Goal: Information Seeking & Learning: Find specific page/section

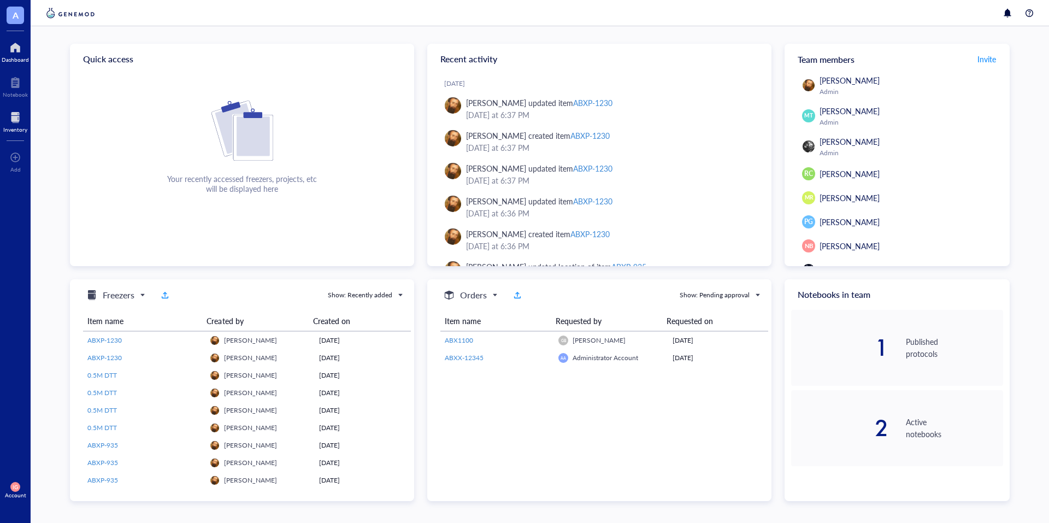
click at [14, 119] on div at bounding box center [15, 117] width 24 height 17
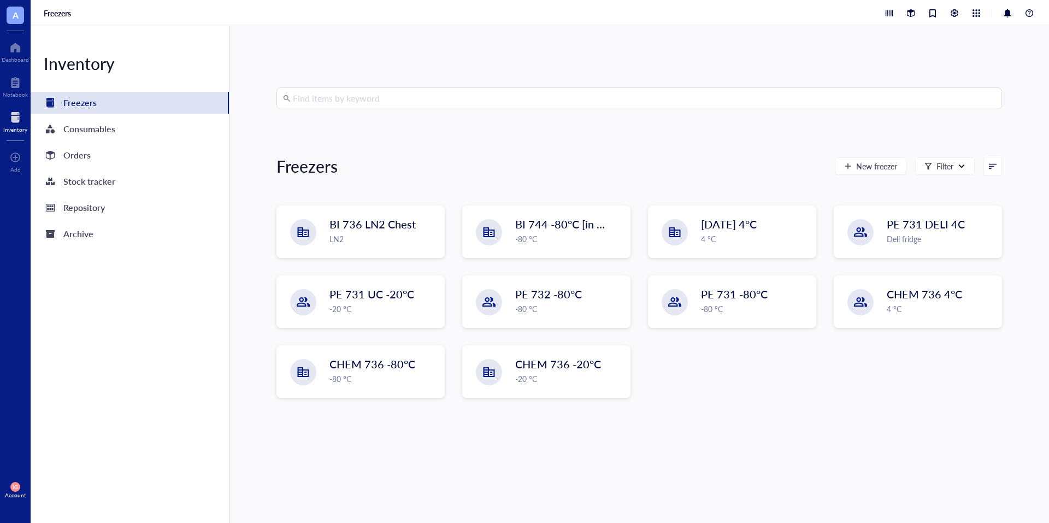
click at [354, 95] on input "search" at bounding box center [644, 98] width 703 height 21
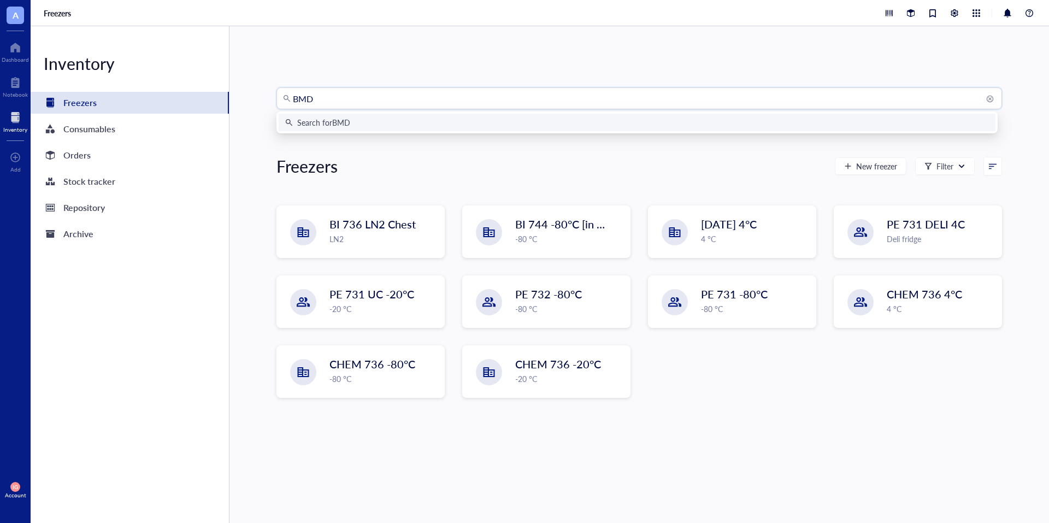
type input "BMDC"
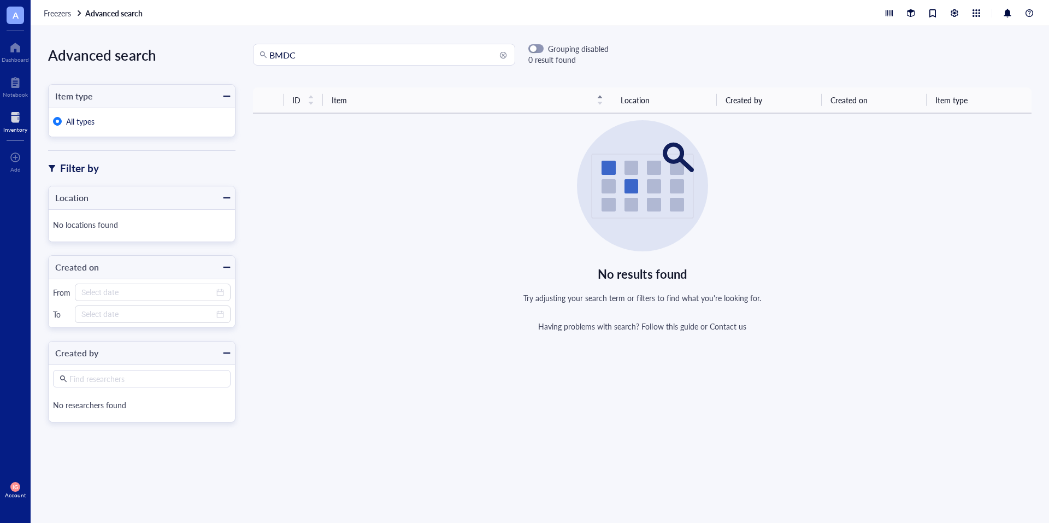
click at [321, 56] on input "BMDC" at bounding box center [388, 54] width 239 height 21
click at [293, 50] on input "BM" at bounding box center [388, 54] width 239 height 21
type input "B"
type input "bone marrow"
drag, startPoint x: 343, startPoint y: 57, endPoint x: 211, endPoint y: 64, distance: 131.8
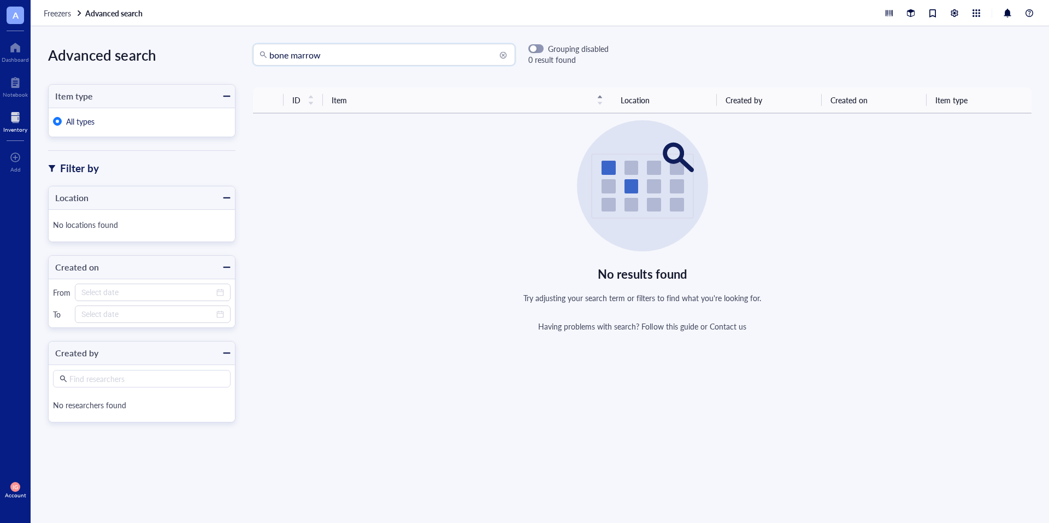
click at [211, 64] on div "Advanced search Item type All types Filter by Location No locations found Creat…" at bounding box center [540, 274] width 1018 height 497
click at [14, 116] on div at bounding box center [15, 117] width 24 height 17
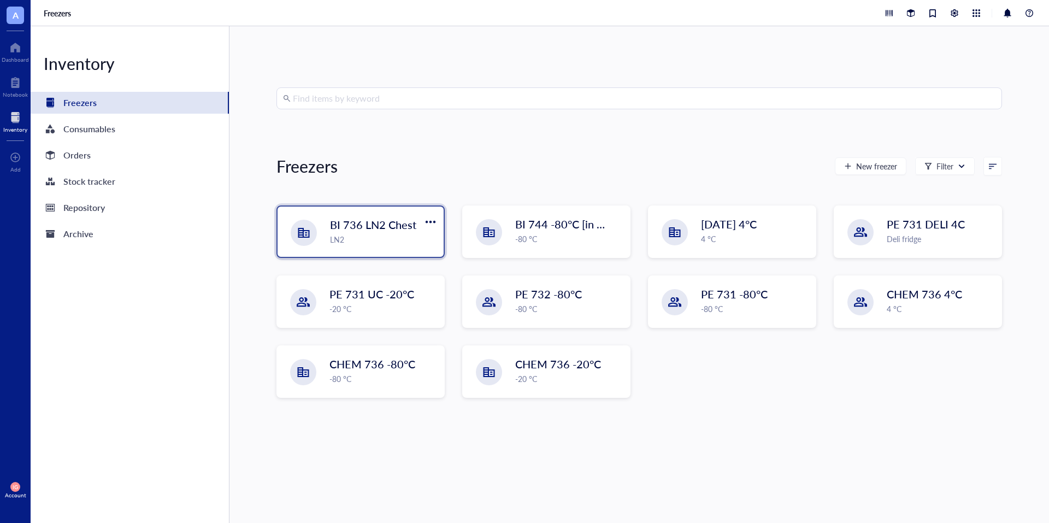
click at [342, 225] on span "BI 736 LN2 Chest" at bounding box center [373, 224] width 86 height 15
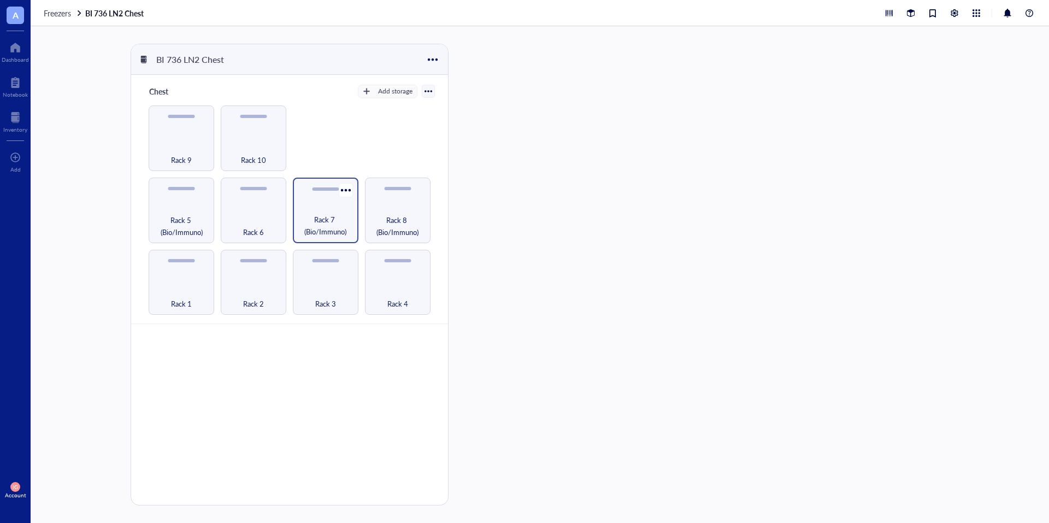
click at [334, 214] on span "Rack 7 (Bio/Immuno)" at bounding box center [325, 226] width 55 height 24
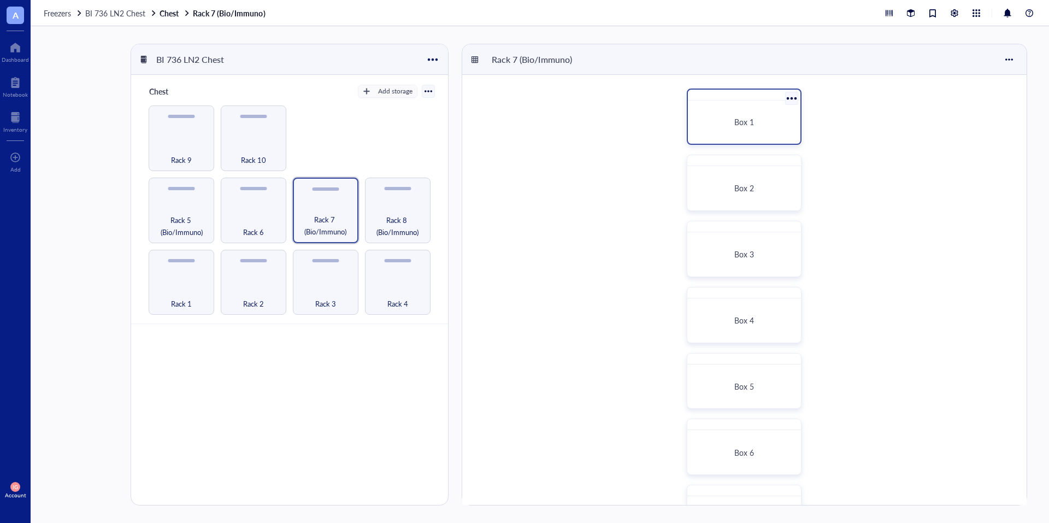
click at [735, 119] on span "Box 1" at bounding box center [744, 121] width 20 height 11
click at [390, 206] on div "Rack 8 (Bio/Immuno)" at bounding box center [398, 211] width 66 height 66
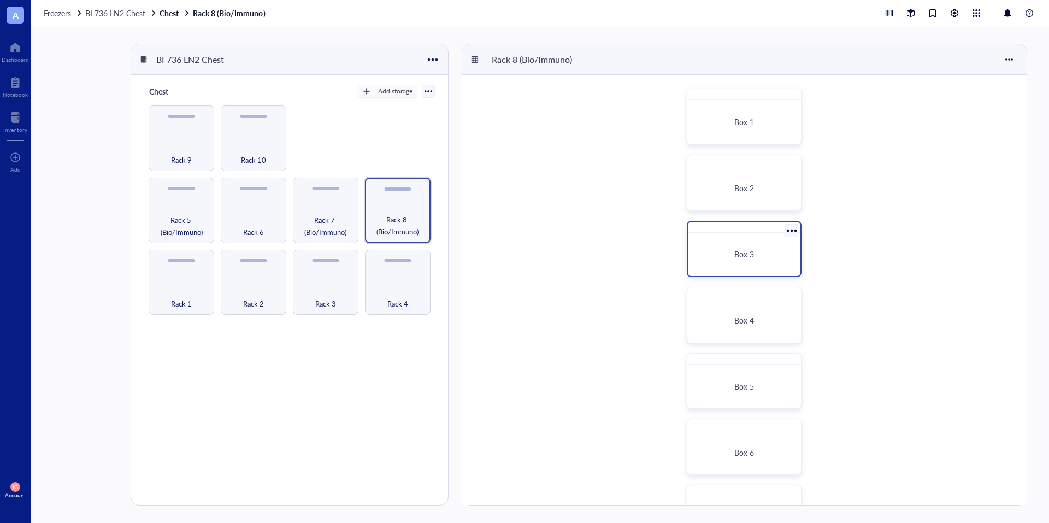
click at [736, 252] on span "Box 3" at bounding box center [744, 254] width 20 height 11
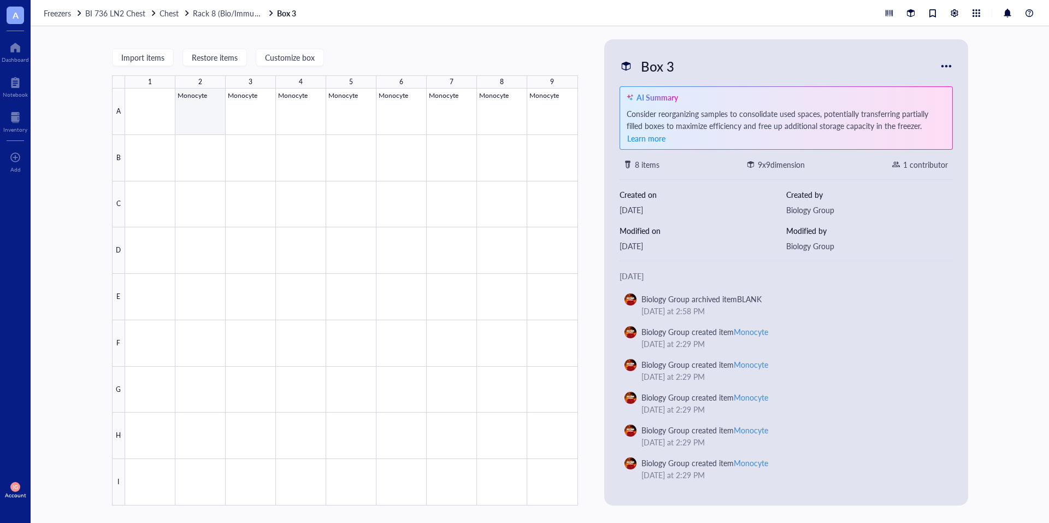
click at [193, 118] on div at bounding box center [351, 297] width 453 height 417
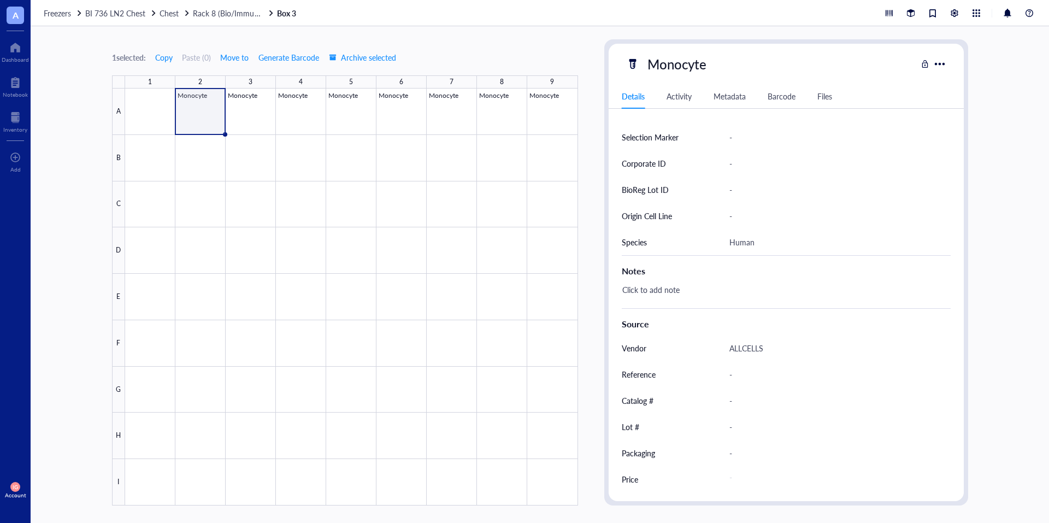
scroll to position [62, 0]
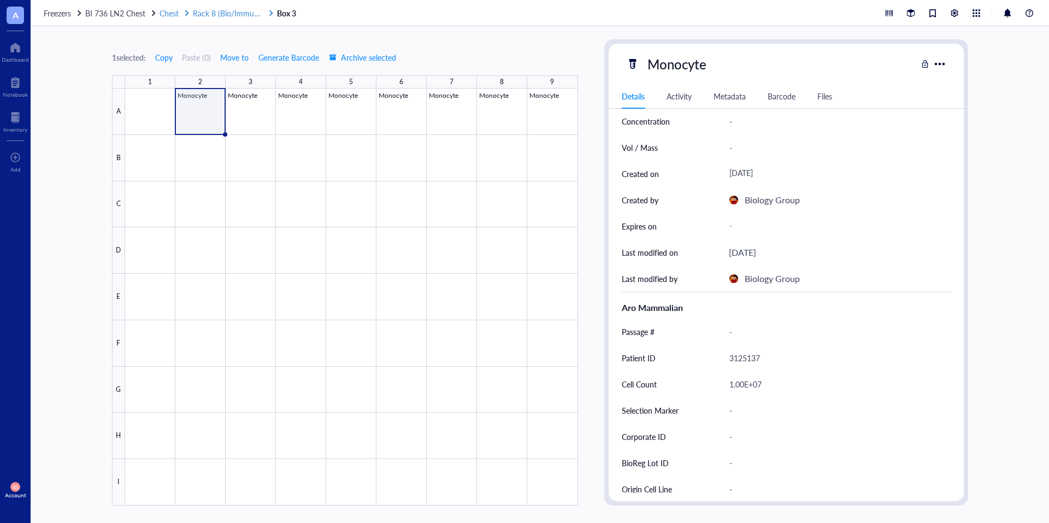
click at [227, 17] on span "Rack 8 (Bio/Immuno)" at bounding box center [229, 13] width 72 height 11
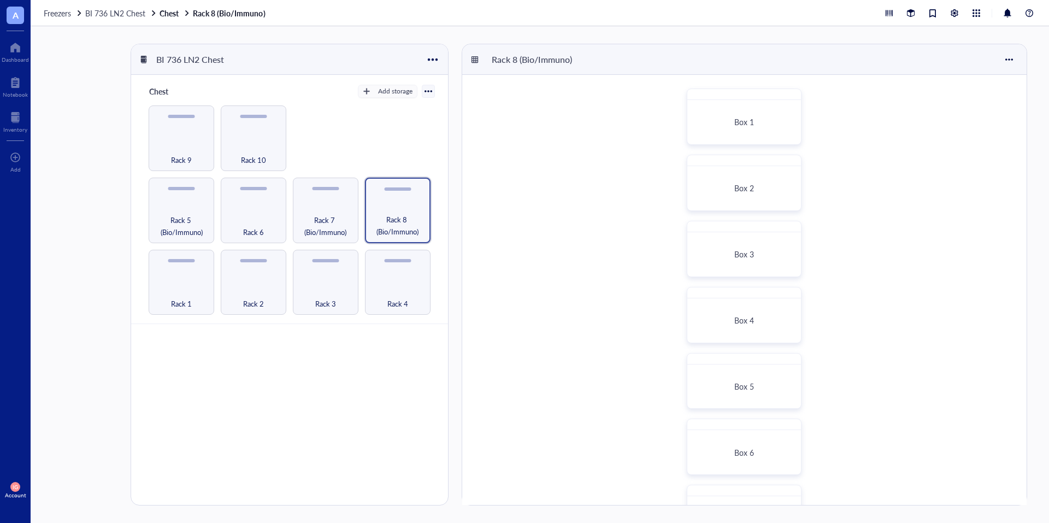
scroll to position [380, 0]
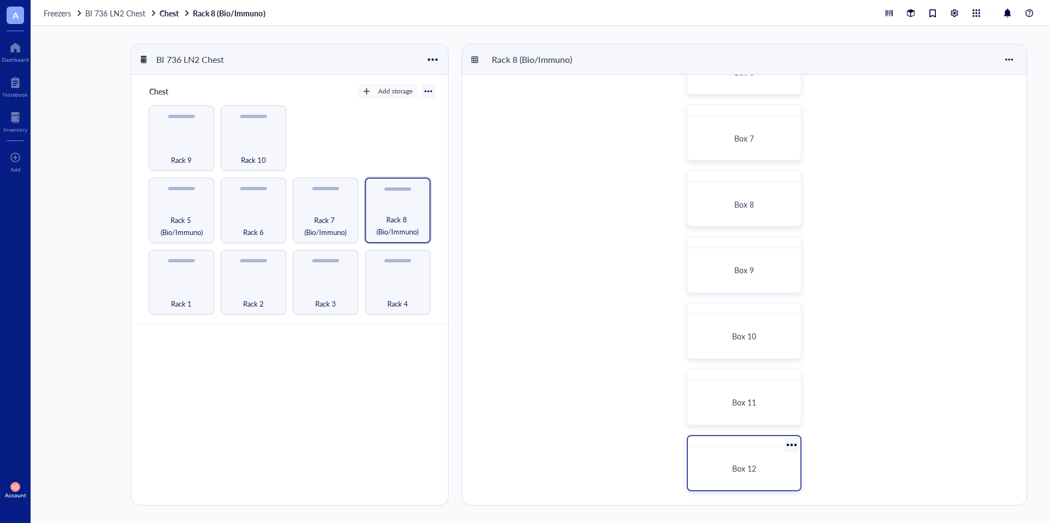
click at [745, 453] on div "Box 12" at bounding box center [744, 468] width 104 height 34
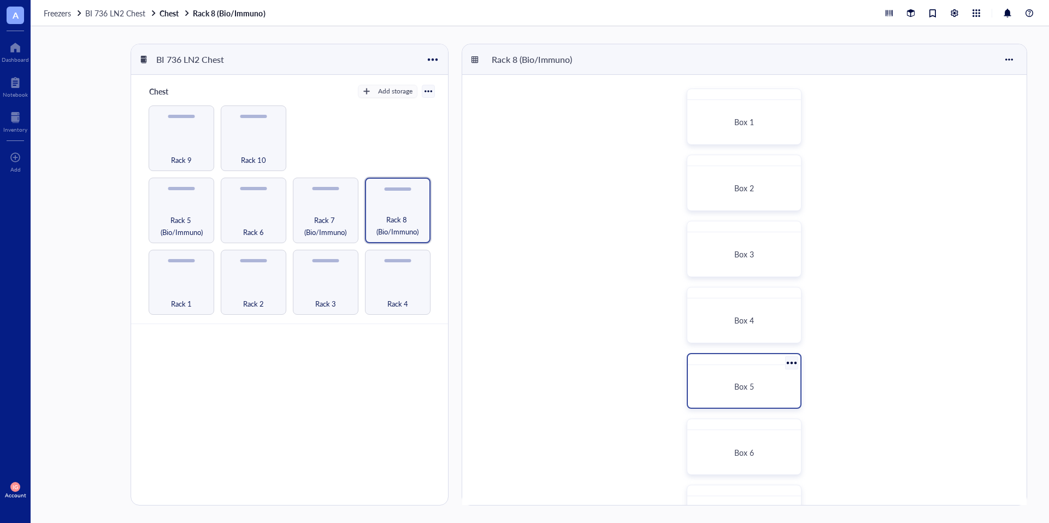
click at [765, 391] on div "Box 5" at bounding box center [744, 386] width 86 height 10
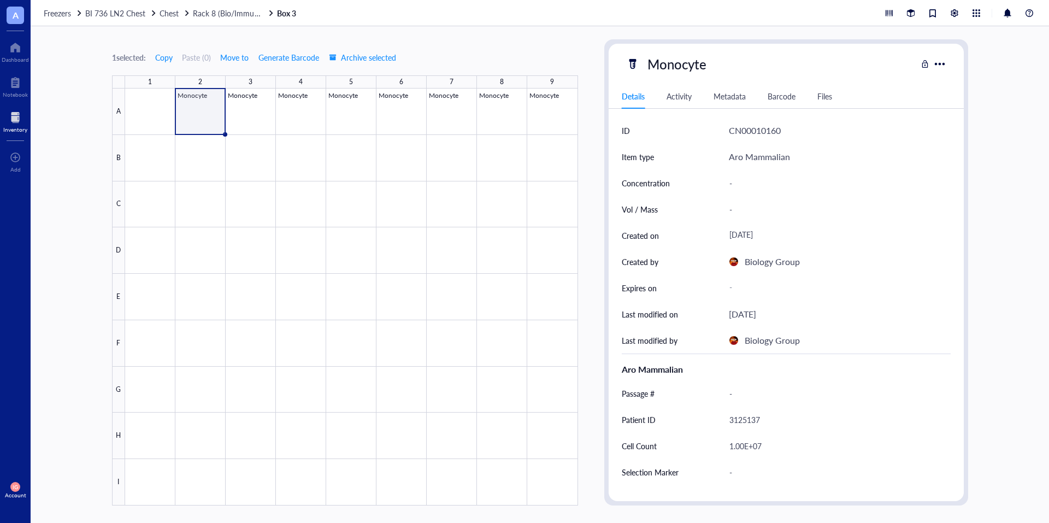
click at [13, 107] on div "Inventory" at bounding box center [15, 120] width 31 height 31
click at [12, 124] on div at bounding box center [15, 117] width 24 height 17
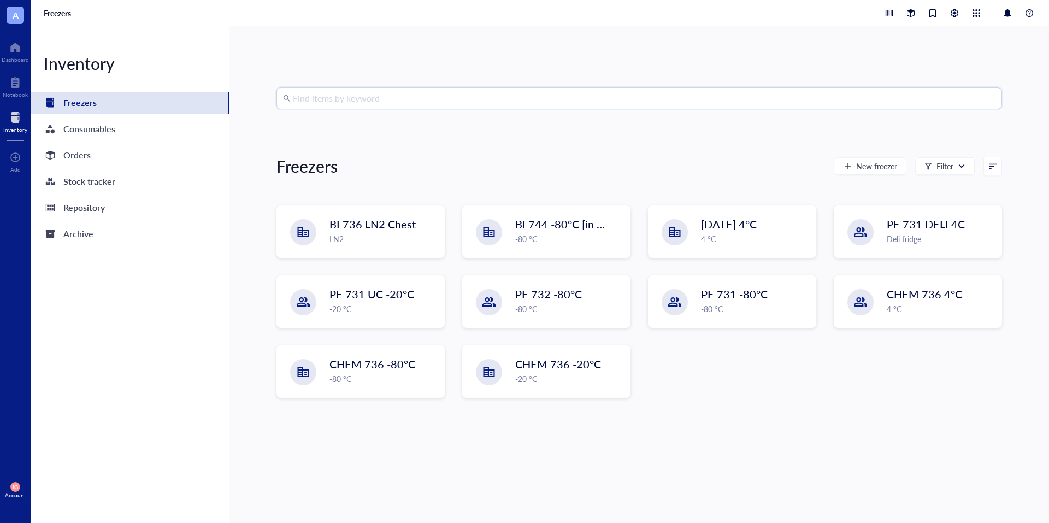
click at [332, 103] on input "search" at bounding box center [644, 98] width 703 height 21
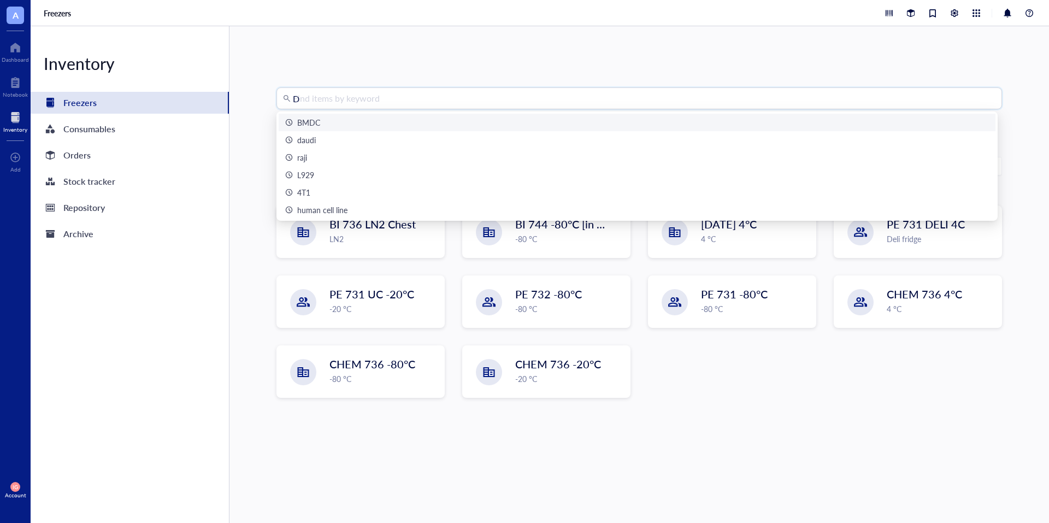
type input "DC"
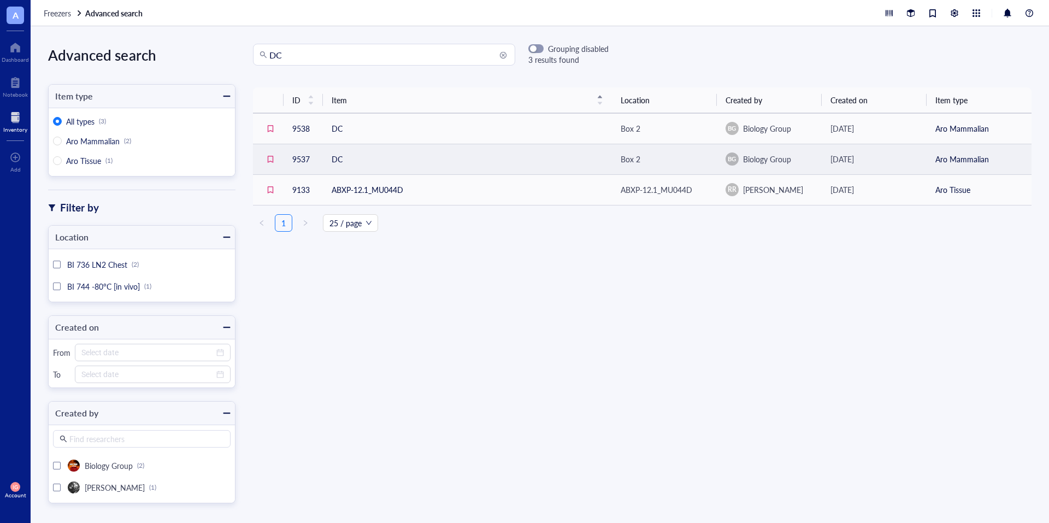
click at [340, 157] on td "DC" at bounding box center [467, 159] width 289 height 31
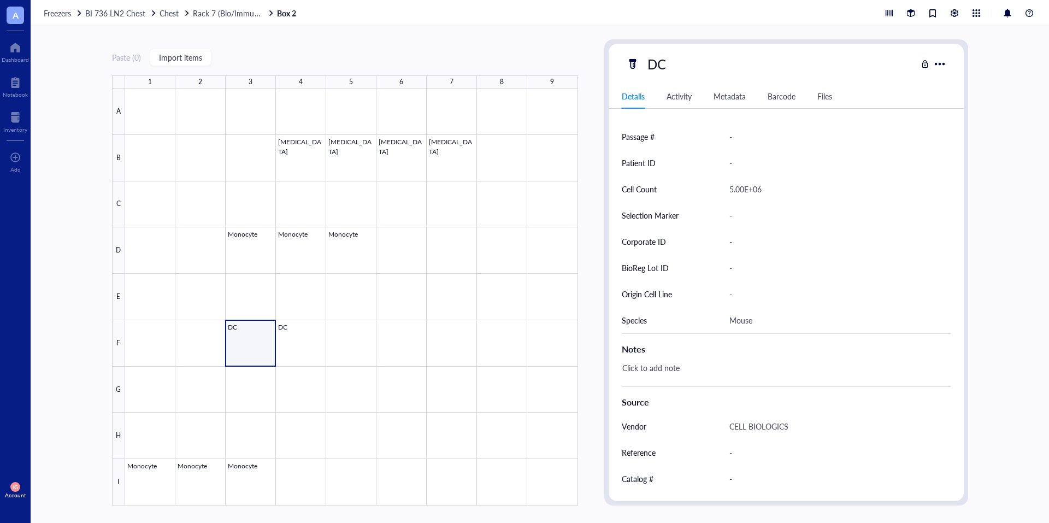
scroll to position [273, 0]
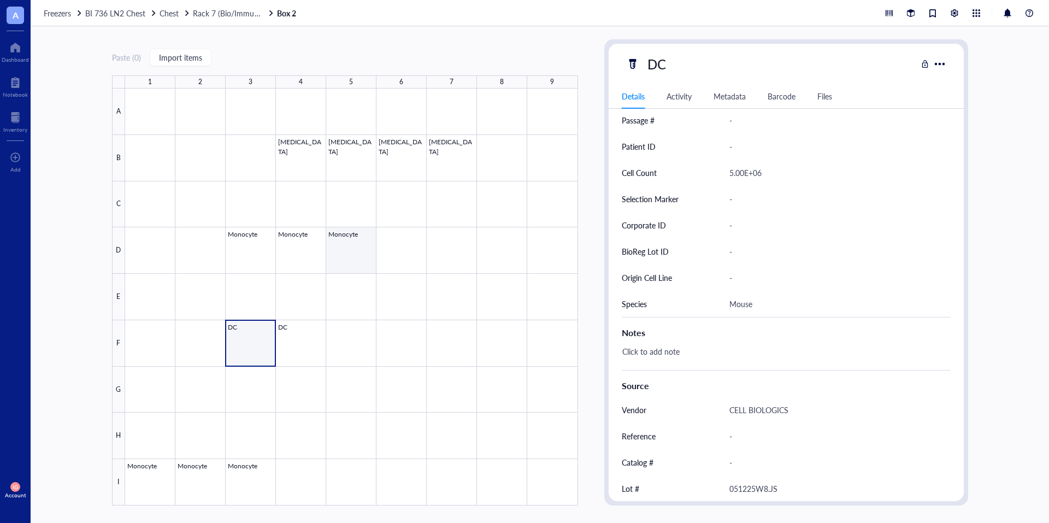
click at [338, 253] on div at bounding box center [351, 297] width 453 height 417
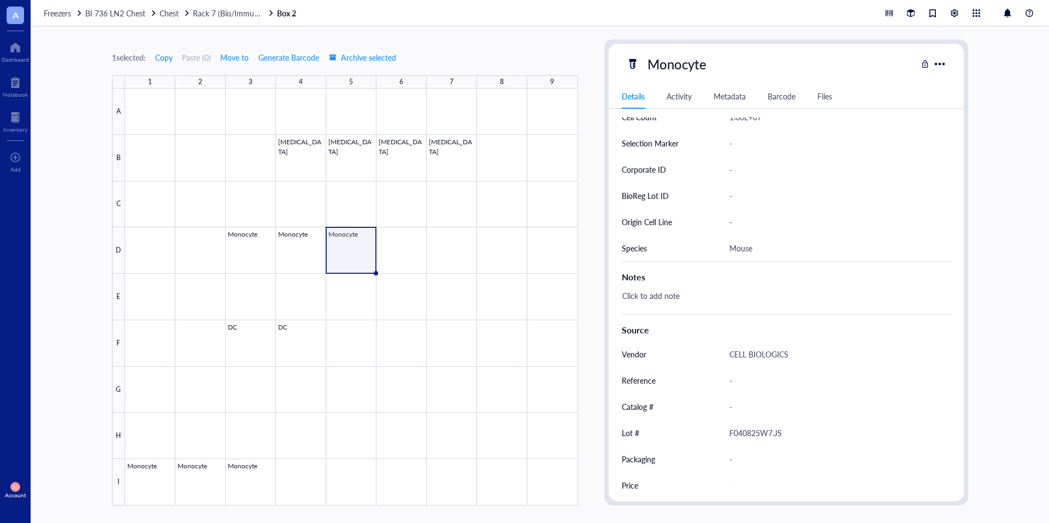
scroll to position [335, 0]
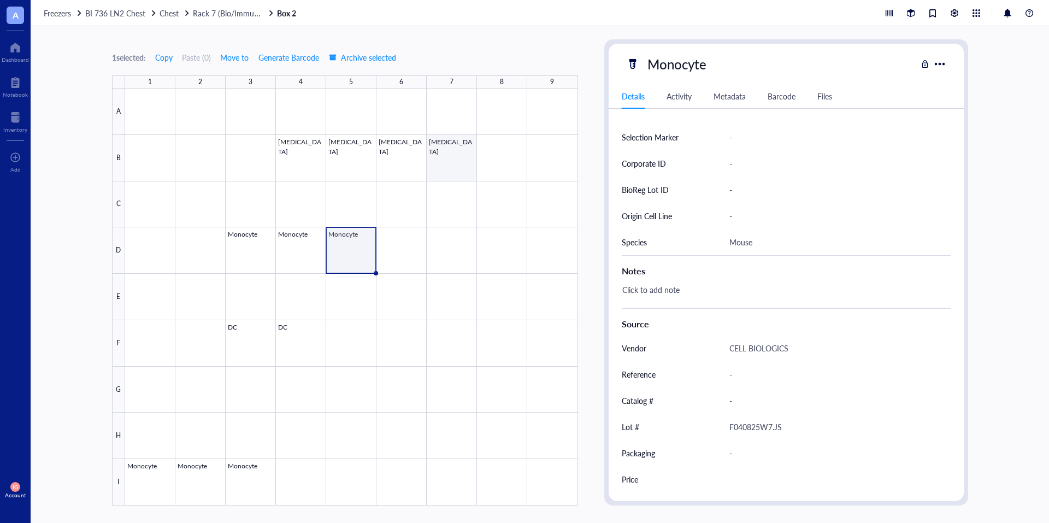
click at [451, 163] on div at bounding box center [351, 297] width 453 height 417
click at [344, 264] on div at bounding box center [351, 297] width 453 height 417
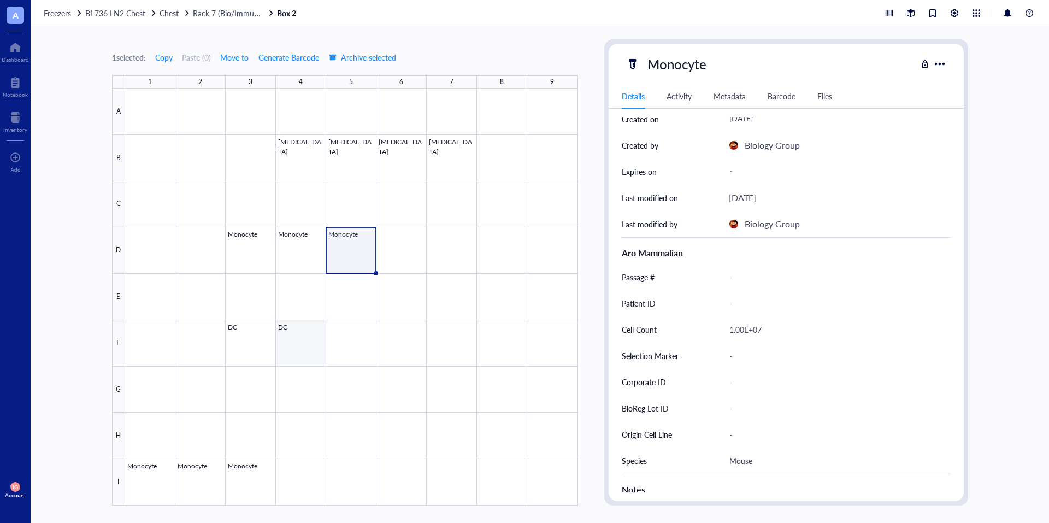
click at [306, 341] on div at bounding box center [351, 297] width 453 height 417
click at [343, 250] on div at bounding box center [351, 297] width 453 height 417
click at [456, 158] on div at bounding box center [351, 297] width 453 height 417
